Goal: Obtain resource: Download file/media

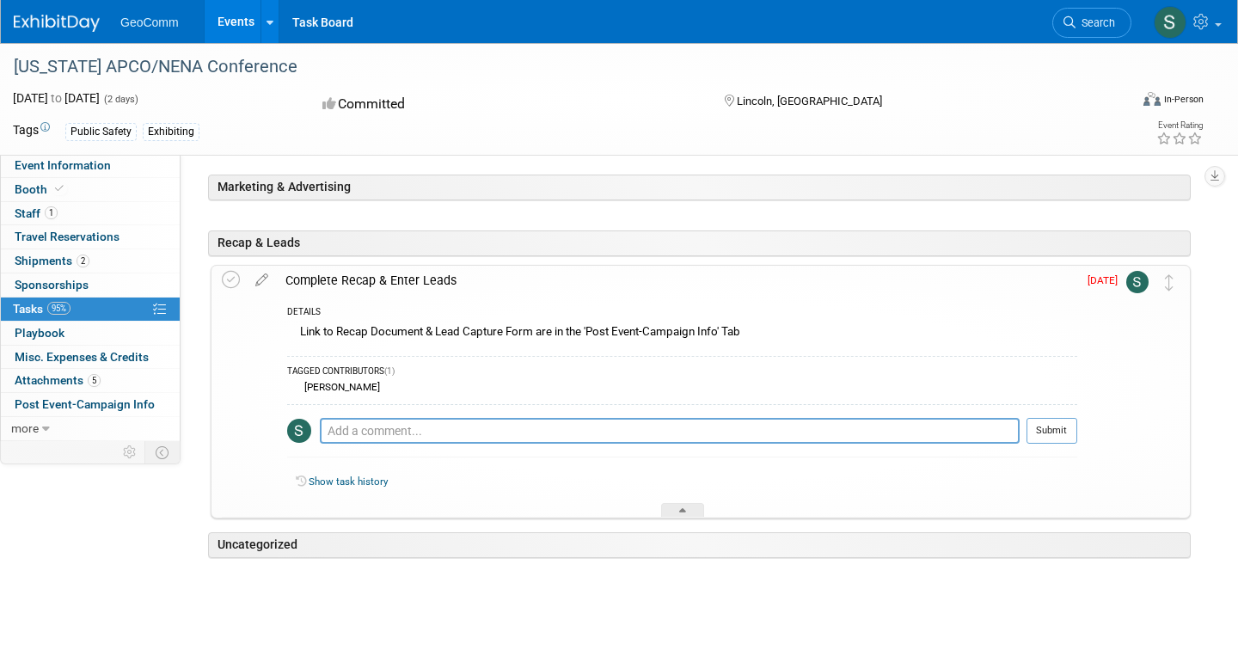
scroll to position [214, 0]
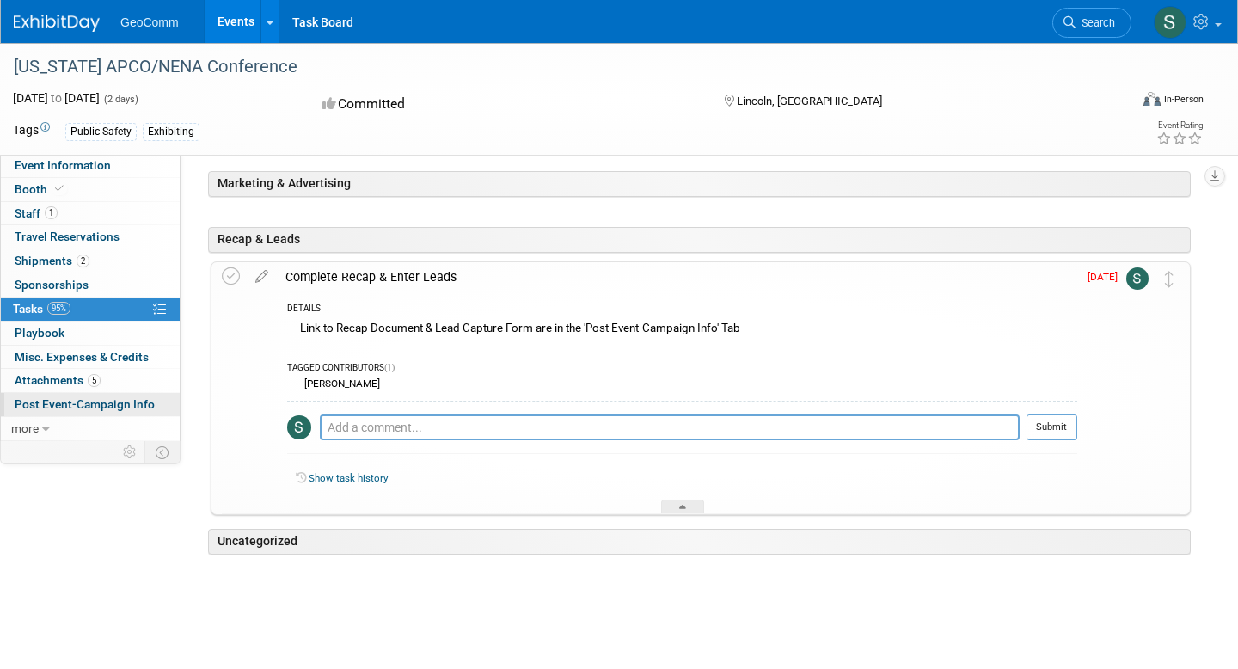
click at [57, 408] on span "Post Event-Campaign Info" at bounding box center [85, 404] width 140 height 14
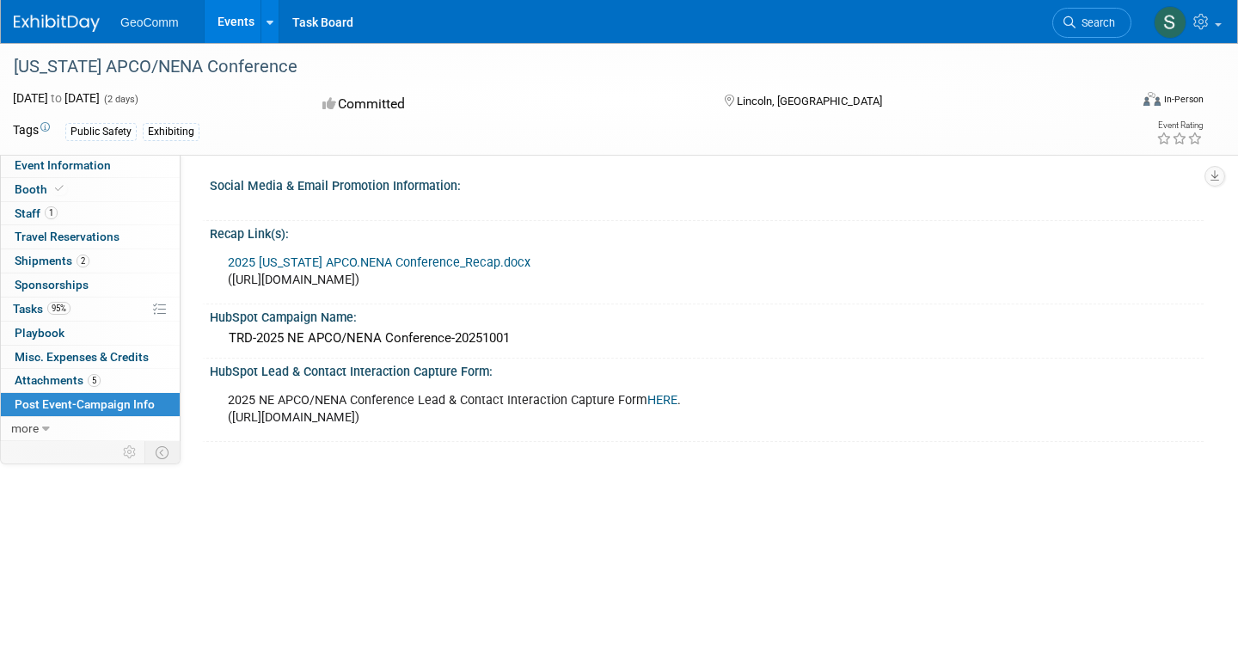
click at [388, 262] on link "2025 Nebraska APCO.NENA Conference_Recap.docx" at bounding box center [379, 262] width 303 height 15
click at [616, 99] on div "Committed" at bounding box center [507, 104] width 380 height 30
click at [307, 23] on link "Task Board" at bounding box center [322, 21] width 87 height 43
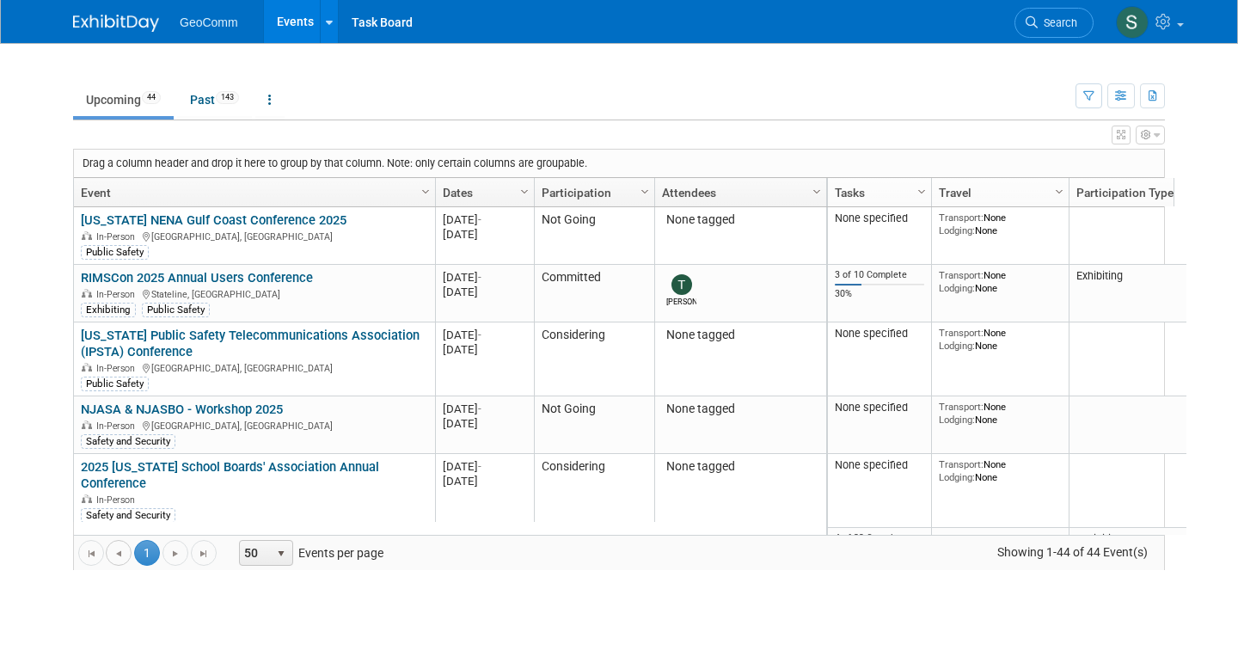
click at [112, 550] on span "Go to the previous page" at bounding box center [119, 554] width 14 height 14
click at [187, 103] on link "Past 143" at bounding box center [214, 99] width 75 height 33
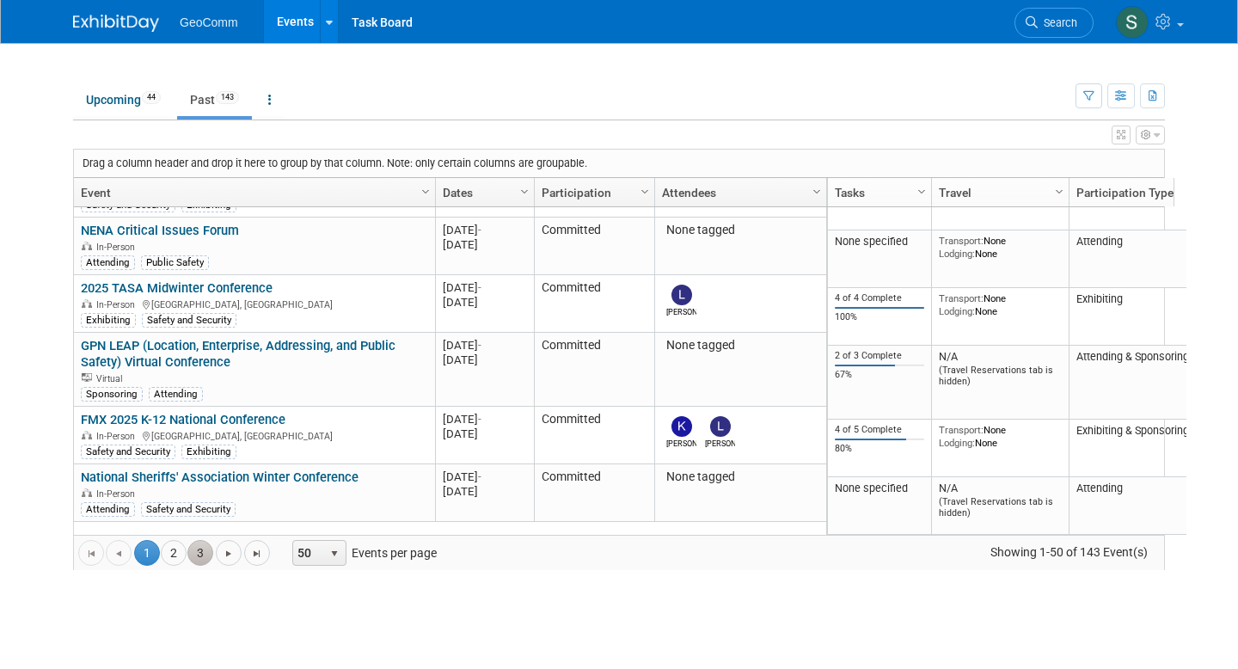
click at [187, 552] on link "3" at bounding box center [200, 553] width 26 height 26
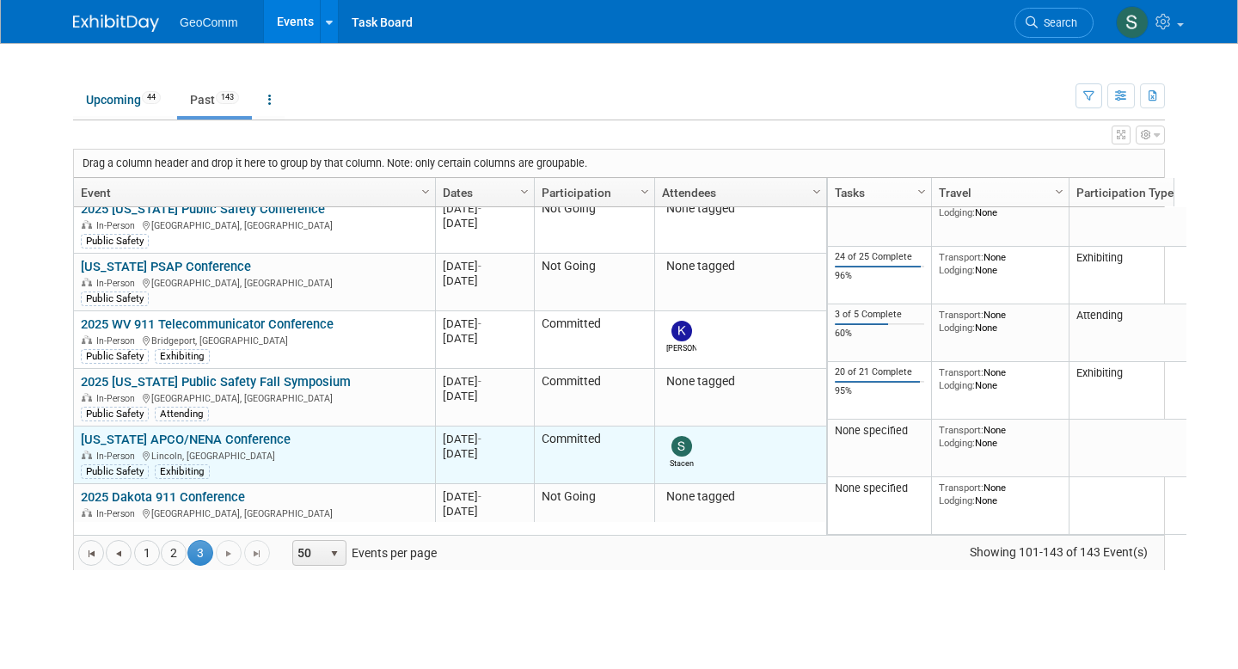
click at [187, 431] on link "[US_STATE] APCO/NENA Conference" at bounding box center [186, 438] width 210 height 15
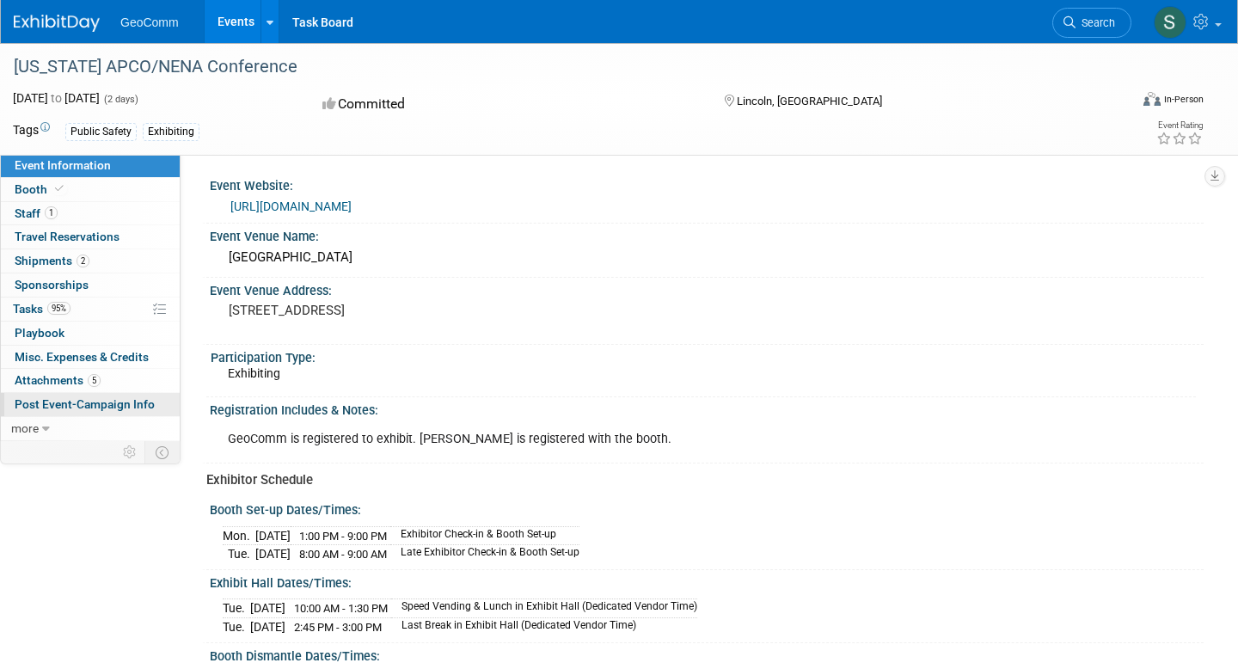
click at [78, 398] on span "Post Event-Campaign Info" at bounding box center [85, 404] width 140 height 14
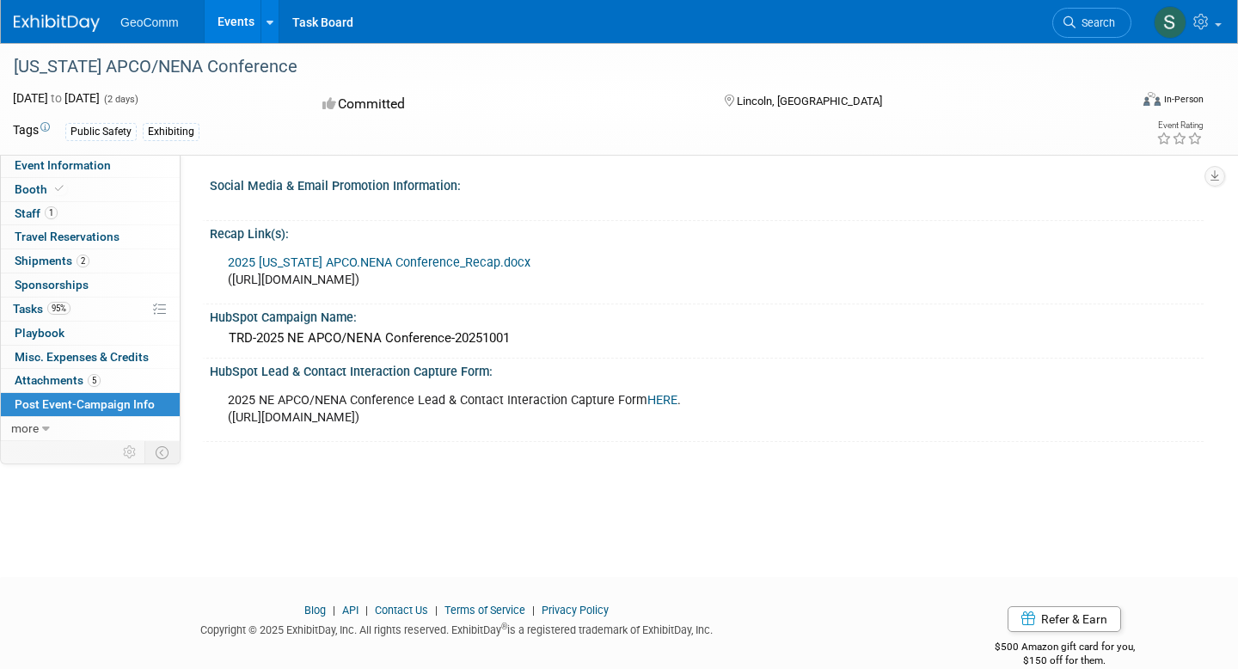
click at [662, 399] on link "HERE" at bounding box center [662, 400] width 30 height 15
